Goal: Task Accomplishment & Management: Use online tool/utility

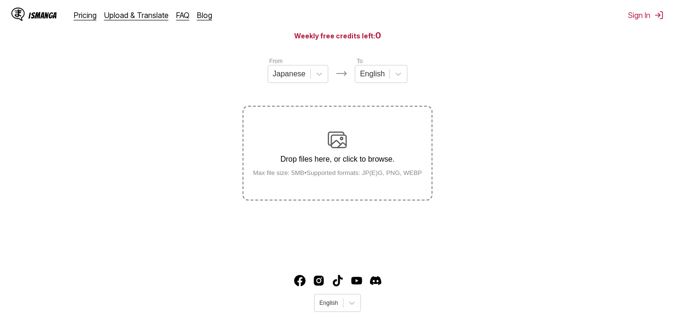
click at [379, 156] on p "Drop files here, or click to browse." at bounding box center [338, 159] width 184 height 9
click at [0, 0] on input "Drop files here, or click to browse. Max file size: 5MB • Supported formats: JP…" at bounding box center [0, 0] width 0 height 0
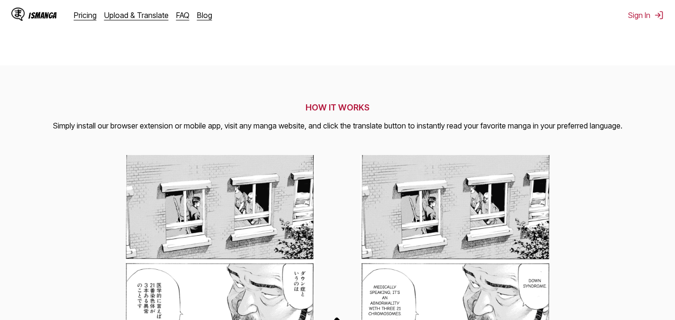
scroll to position [95, 0]
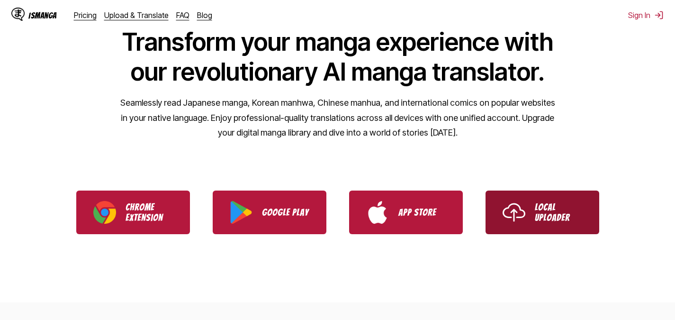
click at [518, 198] on link "Local Uploader" at bounding box center [543, 213] width 114 height 44
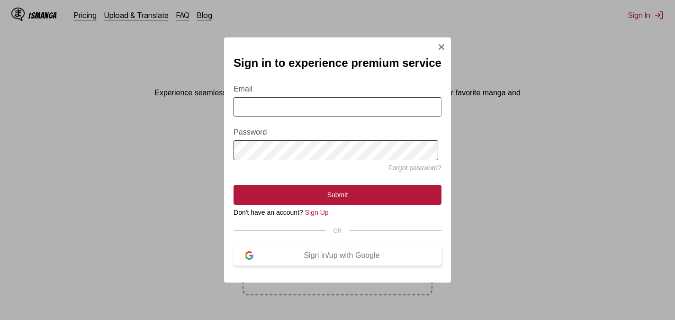
click at [365, 258] on div "Sign in/up with Google" at bounding box center [342, 255] width 177 height 9
click at [312, 255] on button "Sign in/up with Google" at bounding box center [338, 256] width 208 height 20
click at [313, 260] on div "Sign in/up with Google" at bounding box center [342, 255] width 177 height 9
click at [382, 251] on button "Sign in/up with Google" at bounding box center [338, 256] width 208 height 20
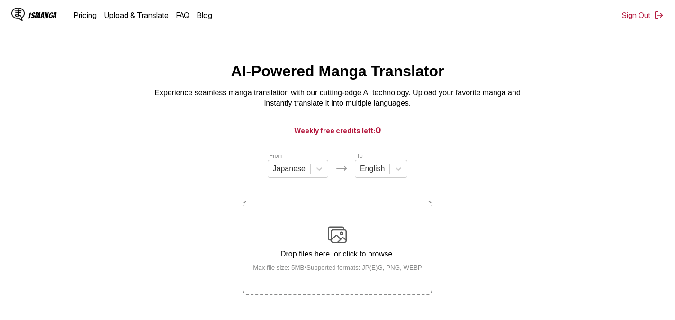
click at [382, 248] on div "Drop files here, or click to browse. Max file size: 5MB • Supported formats: JP…" at bounding box center [338, 248] width 184 height 46
click at [0, 0] on input "Drop files here, or click to browse. Max file size: 5MB • Supported formats: JP…" at bounding box center [0, 0] width 0 height 0
